Goal: Task Accomplishment & Management: Use online tool/utility

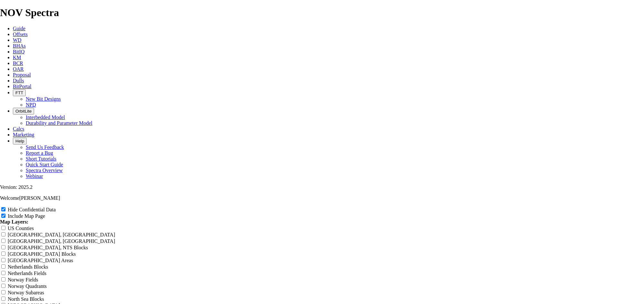
drag, startPoint x: 360, startPoint y: 46, endPoint x: 230, endPoint y: 48, distance: 130.1
type input "^"
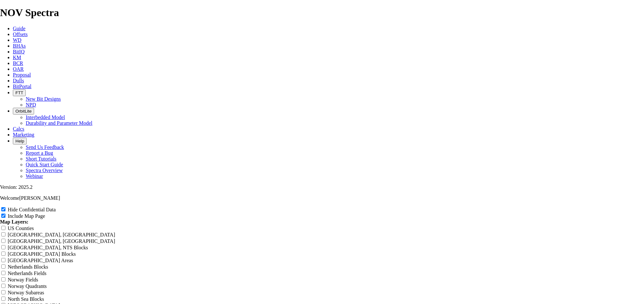
type input "^"
type input "6"
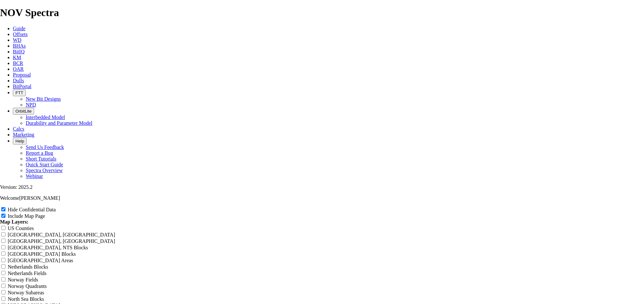
type input "6"
type input "6."
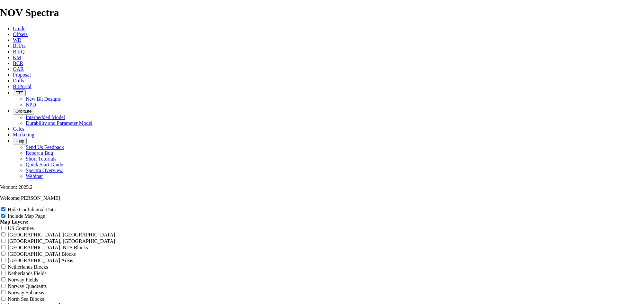
type input "6."
type input "6.7"
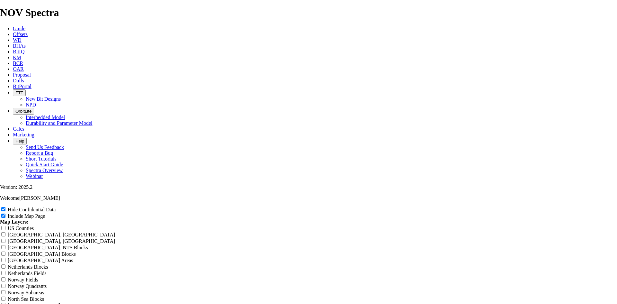
type input "6.7"
type input "6.75"
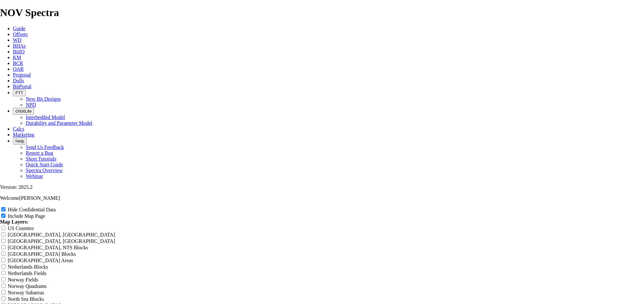
type input "6.75"
type input "6.75 T"
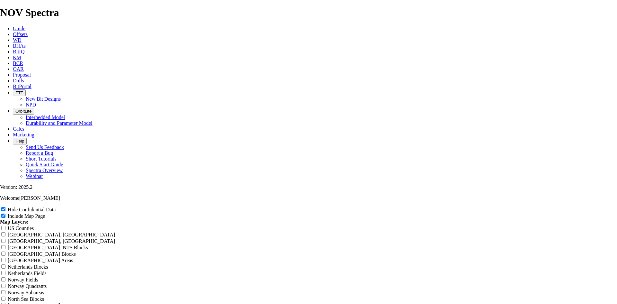
type input "6.75 T"
type input "6.75 TK"
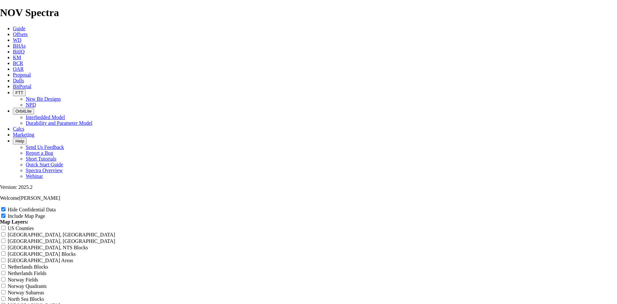
type input "6.75 TK"
type input "6.75 TKC"
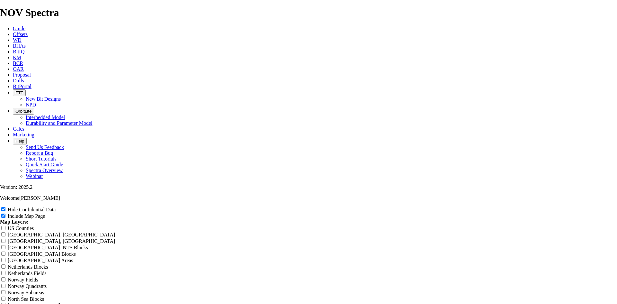
type input "6.75 TKC"
type input "6.75 TKC5"
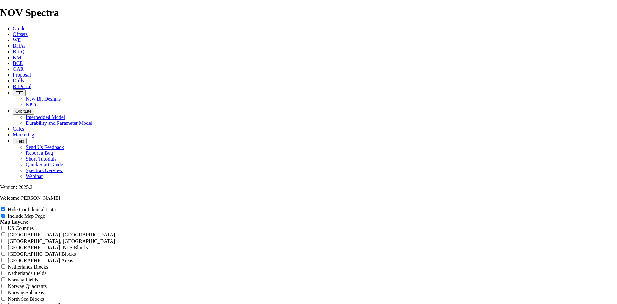
type input "6.75 TKC5"
type input "6.75 TKC53"
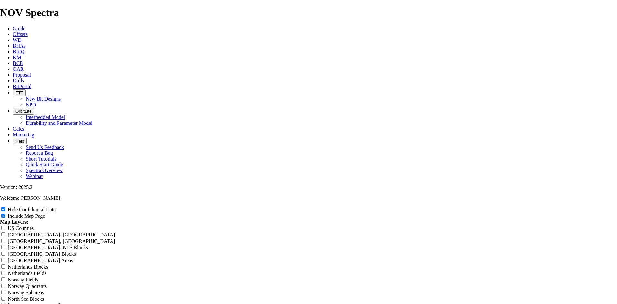
type input "6.75 TKC53"
type input "6.75 TKC53 W"
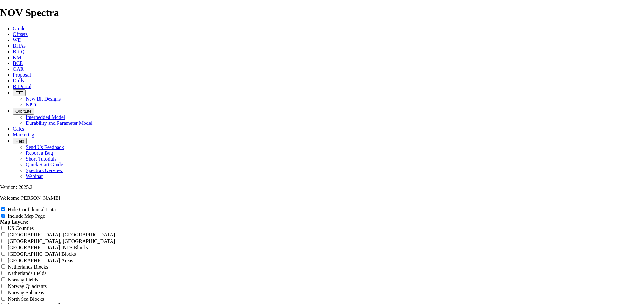
type input "6.75 TKC53 W"
type input "6.75 TKC53 WC"
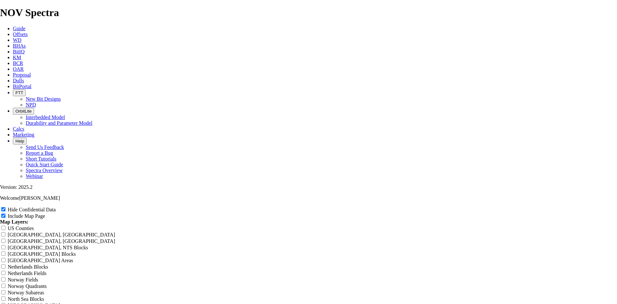
type input "6.75 TKC53 WC"
type input "6.75 TKC53 WCD"
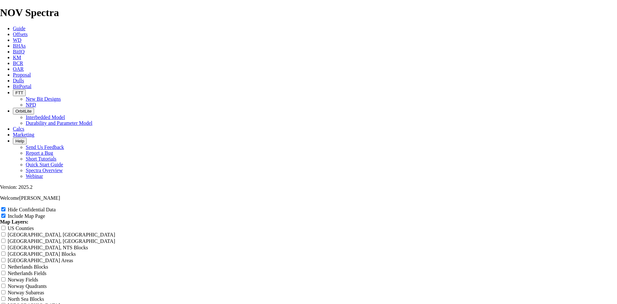
type input "6.75 TKC53 WCD"
type input "6.75 TKC53 WCD o"
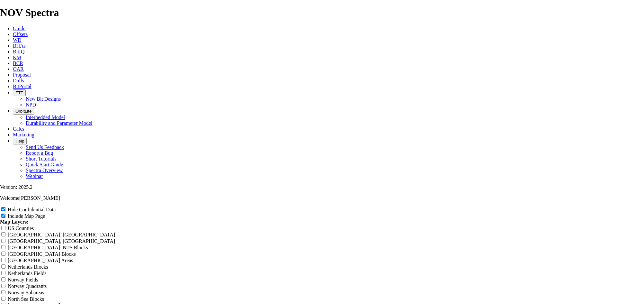
type input "6.75 TKC53 WCD o"
type input "6.75 TKC53 WCD of"
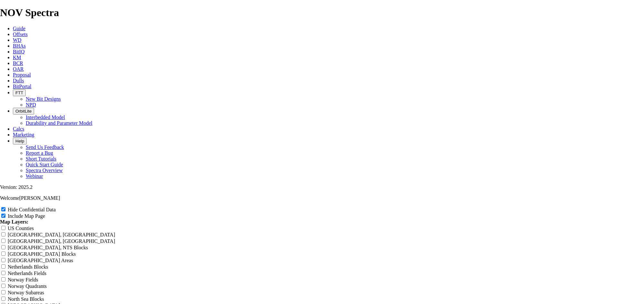
type input "6.75 TKC53 WCD of"
type input "6.75 TKC53 WCD off"
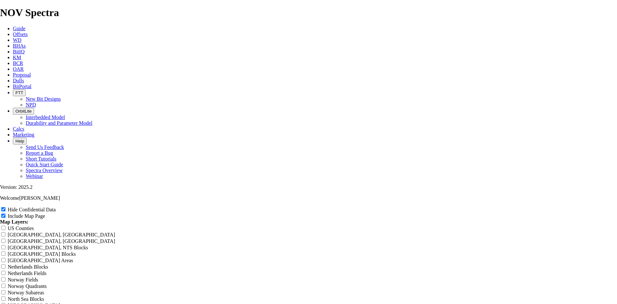
type input "6.75 TKC53 WCD off"
type input "6.75 TKC53 WCD offs"
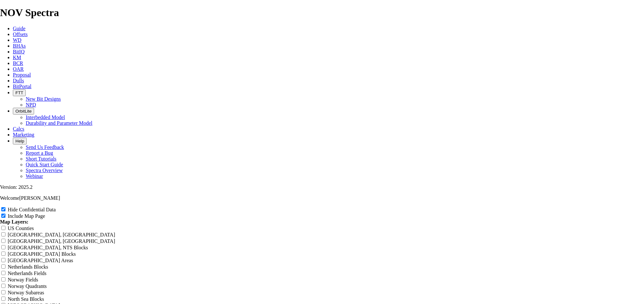
type input "6.75 TKC53 WCD offs"
type input "6.75 TKC53 WCD offse"
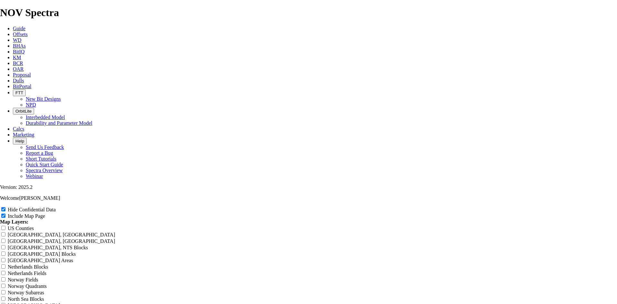
type input "6.75 TKC53 WCD offse"
type input "6.75 TKC53 WCD offset"
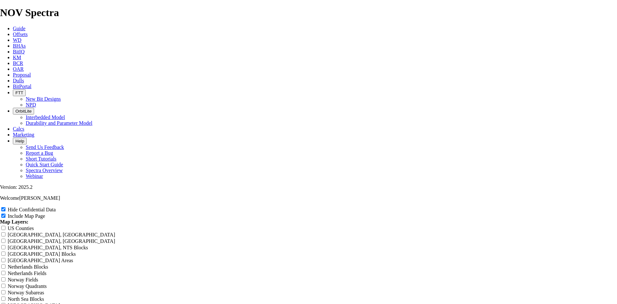
type input "6.75 TKC53 WCD offset"
